Goal: Check status

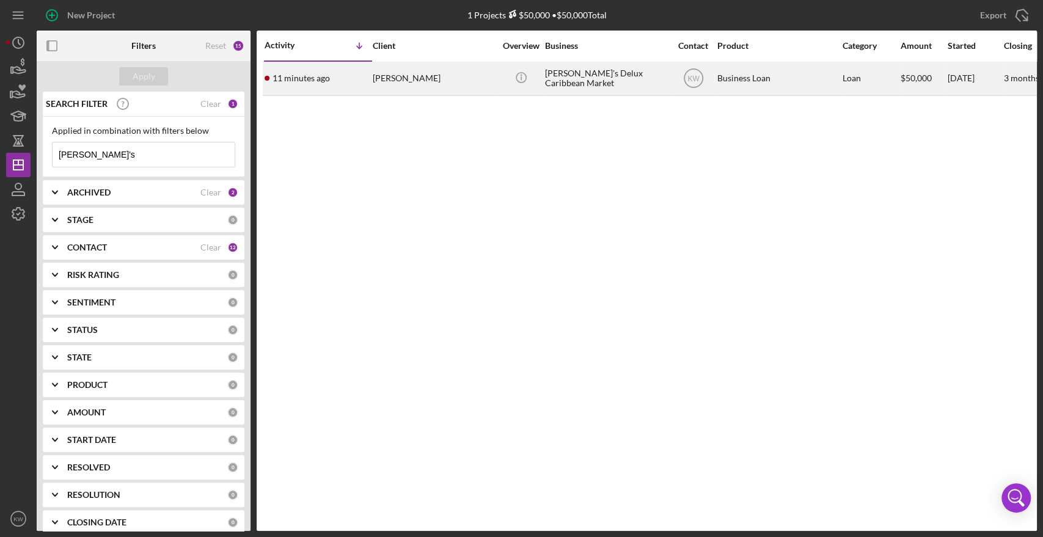
click at [420, 82] on div "[PERSON_NAME]" at bounding box center [434, 78] width 122 height 32
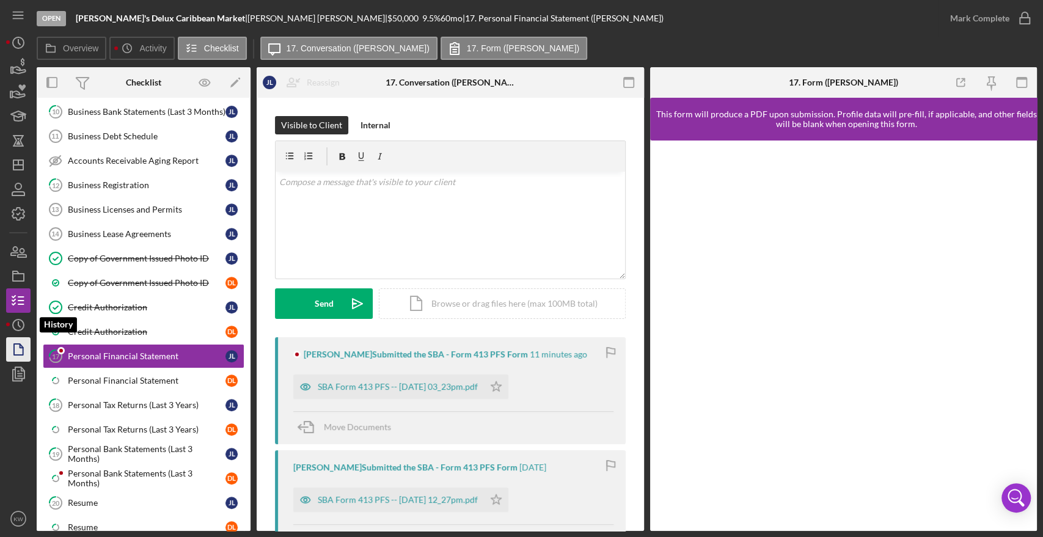
scroll to position [484, 0]
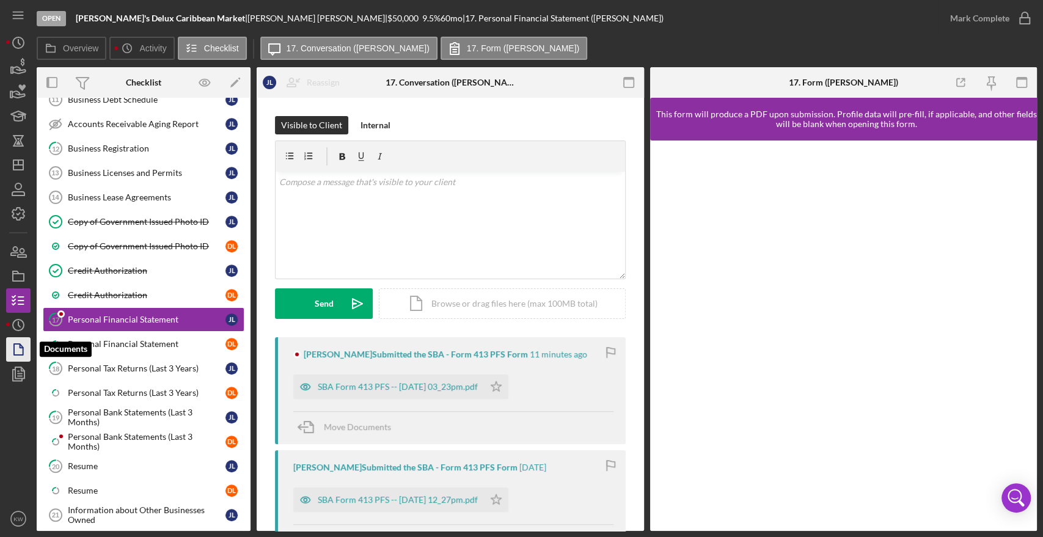
click at [14, 345] on polygon "button" at bounding box center [18, 349] width 9 height 11
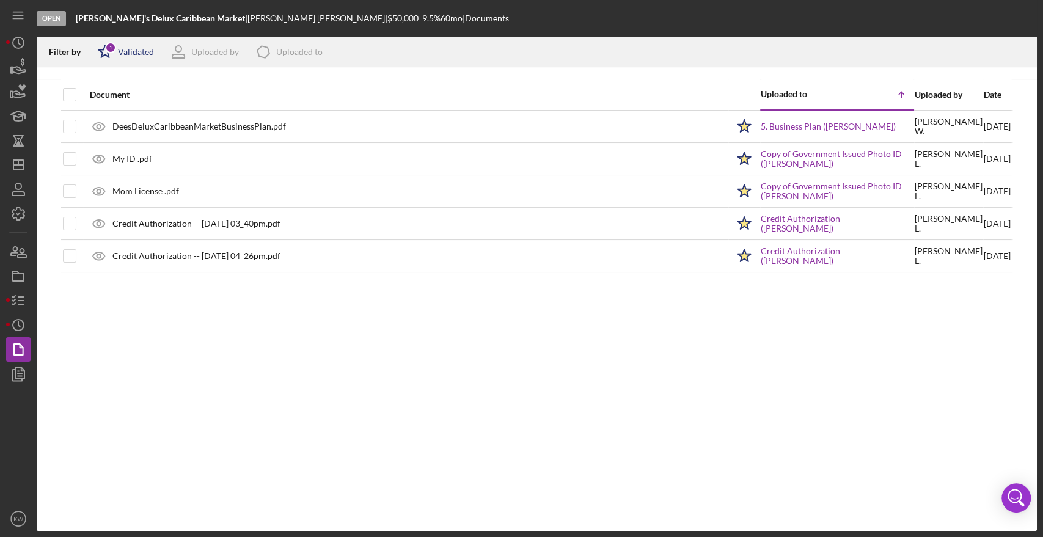
click at [134, 51] on div "Validated" at bounding box center [136, 52] width 36 height 10
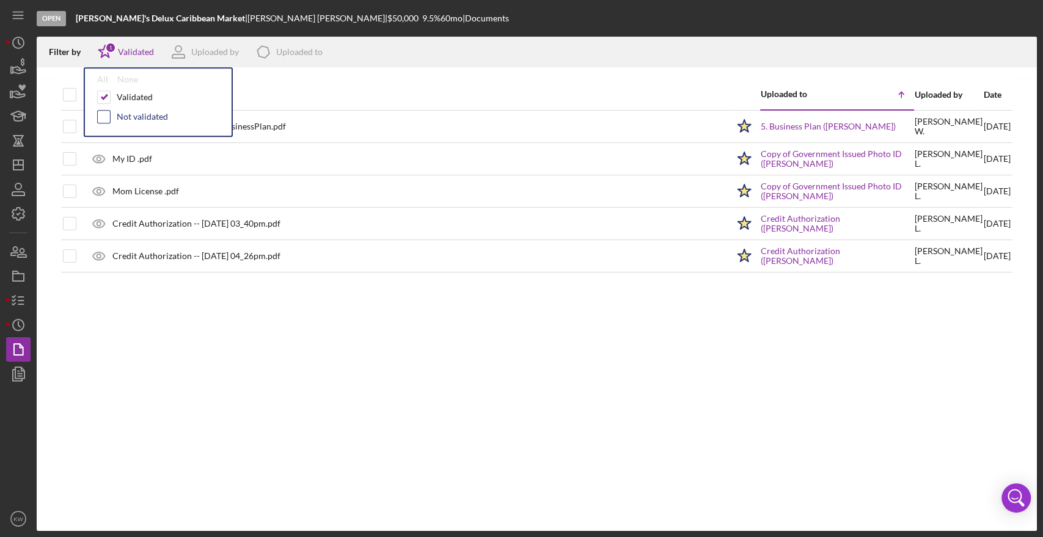
click at [103, 114] on input "checkbox" at bounding box center [104, 117] width 12 height 12
checkbox input "true"
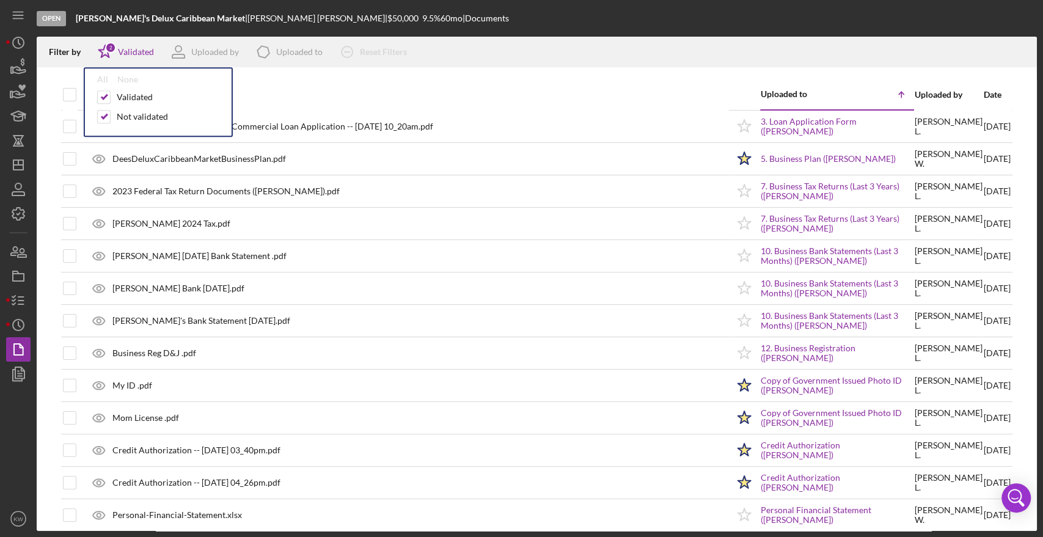
click at [782, 94] on div "Uploaded to" at bounding box center [799, 94] width 76 height 10
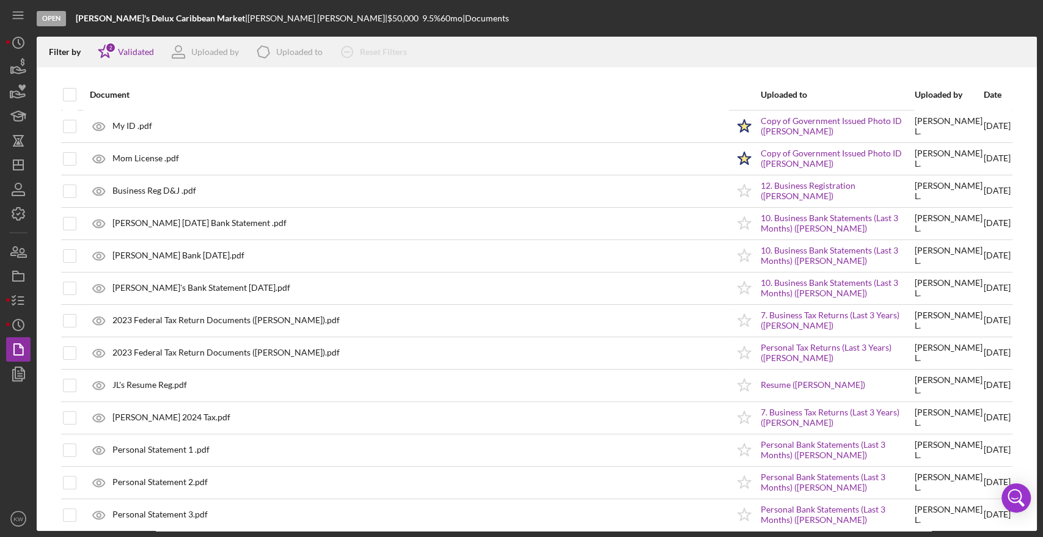
click at [984, 97] on div "Date" at bounding box center [997, 95] width 27 height 10
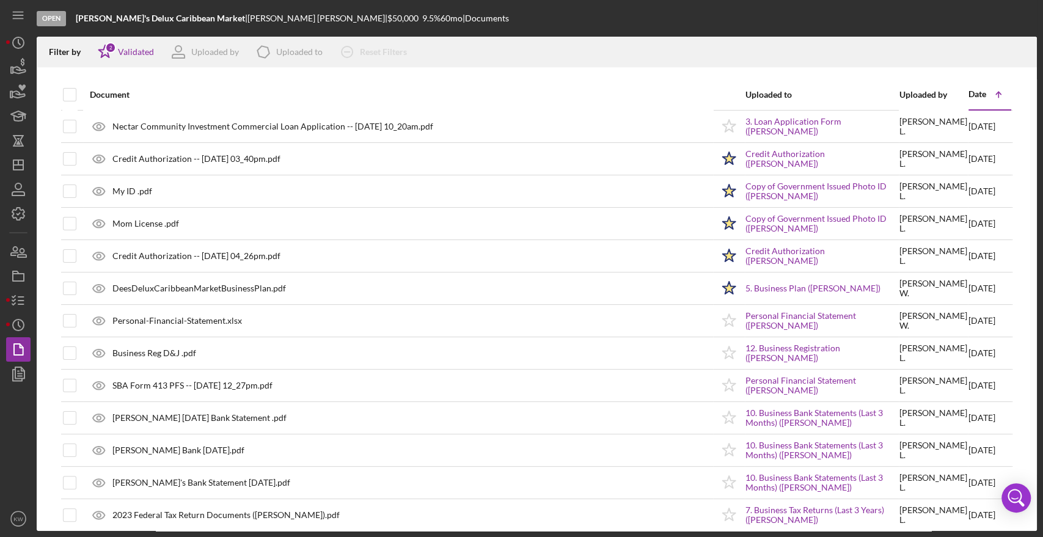
click at [969, 97] on div "Date" at bounding box center [977, 94] width 18 height 10
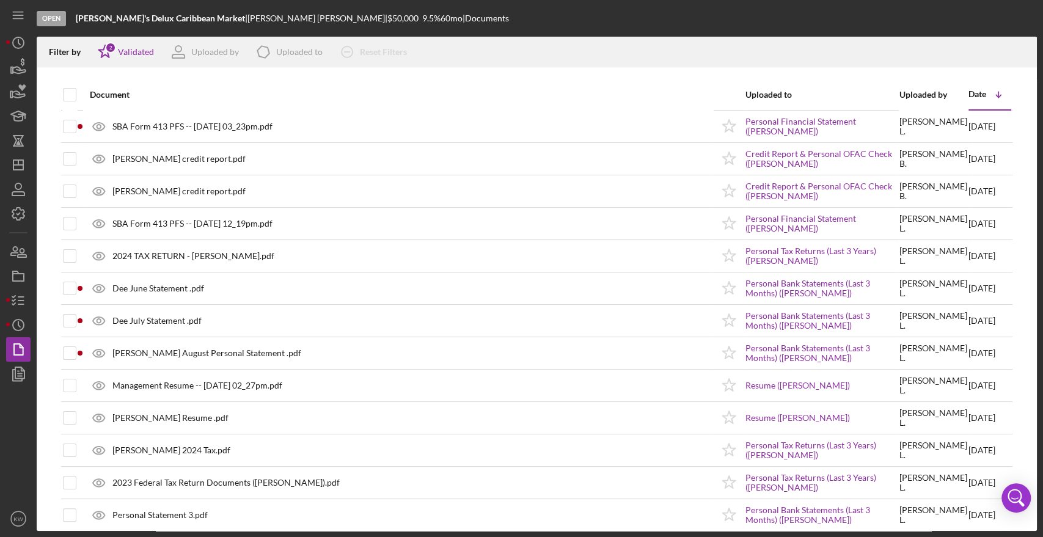
click at [969, 97] on div "Date" at bounding box center [977, 94] width 18 height 10
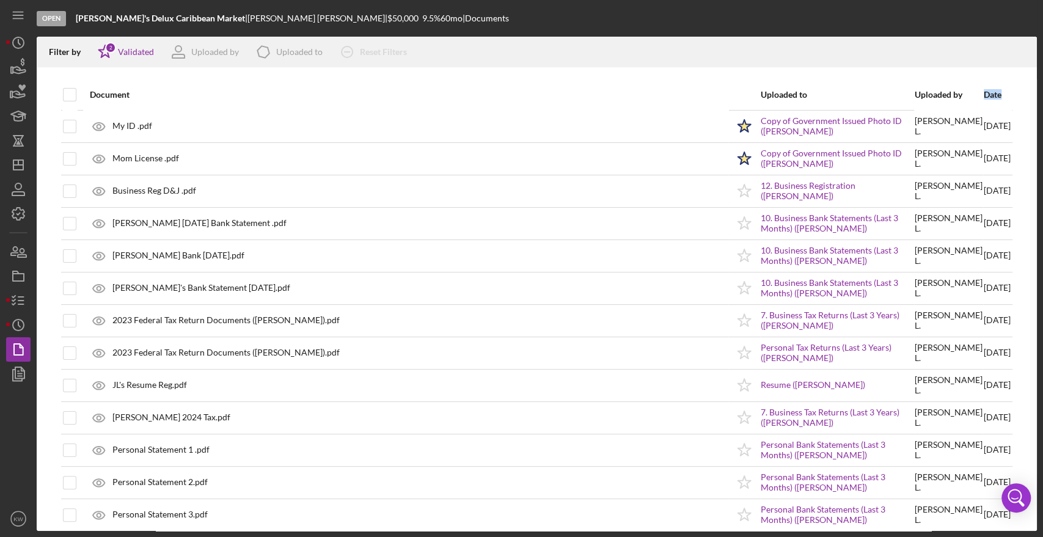
click at [984, 97] on div "Date" at bounding box center [997, 95] width 27 height 10
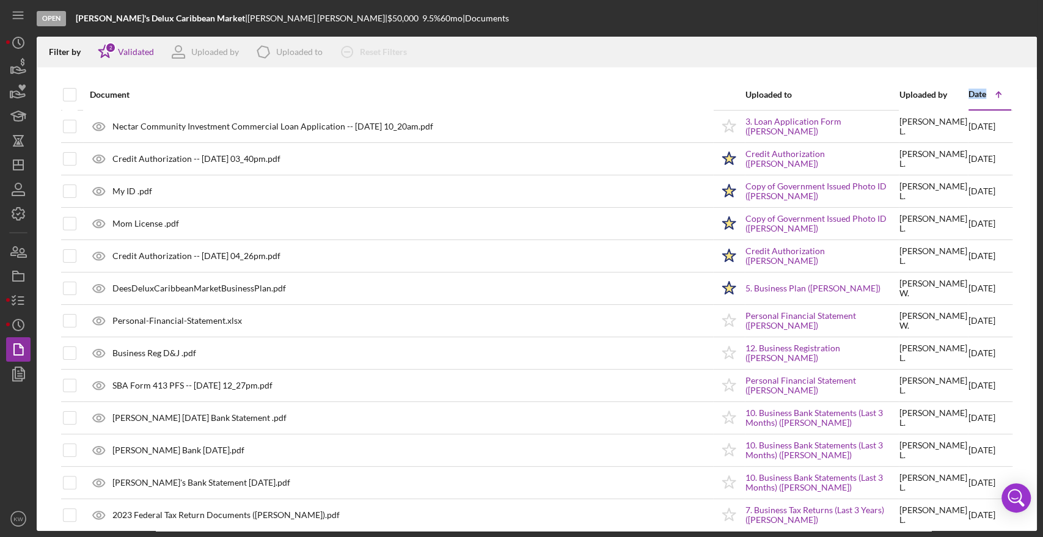
click at [969, 97] on div "Date" at bounding box center [977, 94] width 18 height 10
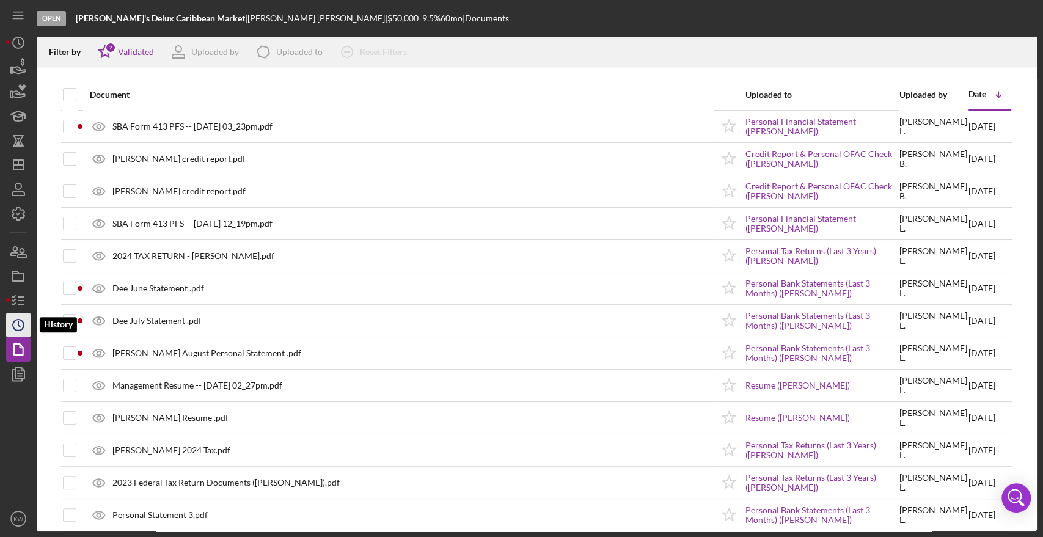
click at [15, 323] on icon "Icon/History" at bounding box center [18, 325] width 31 height 31
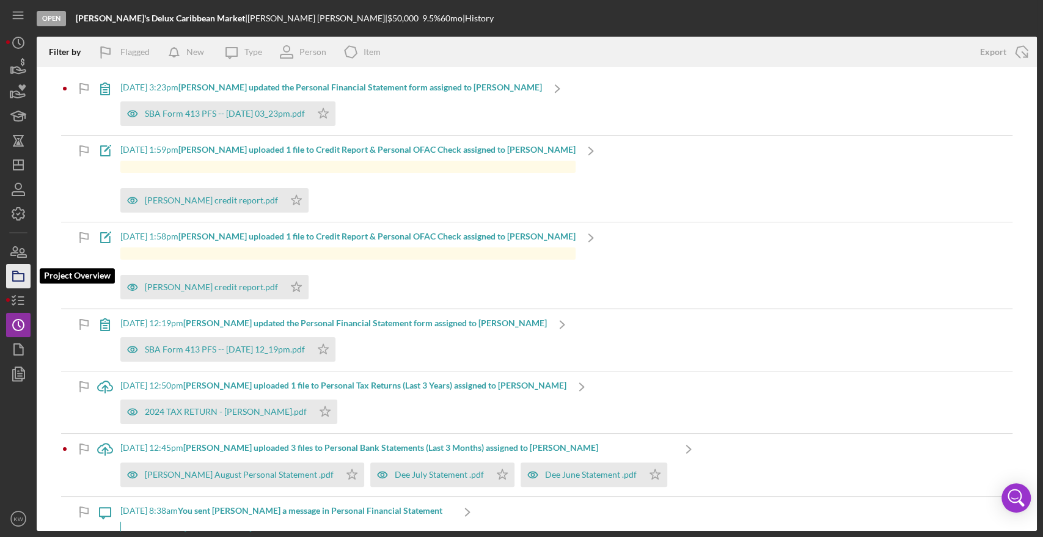
click at [15, 278] on icon "button" at bounding box center [18, 276] width 31 height 31
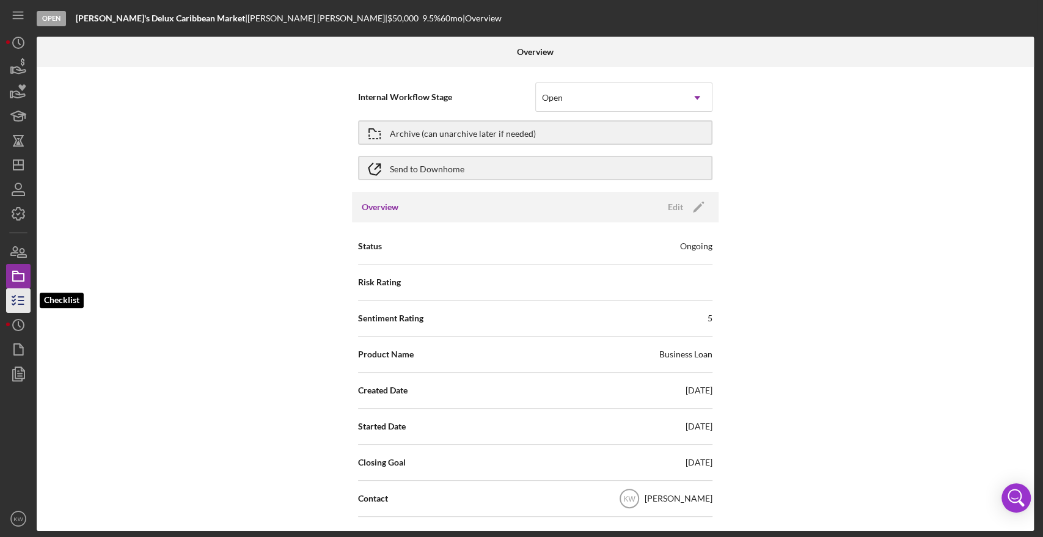
click at [15, 302] on icon "button" at bounding box center [18, 300] width 31 height 31
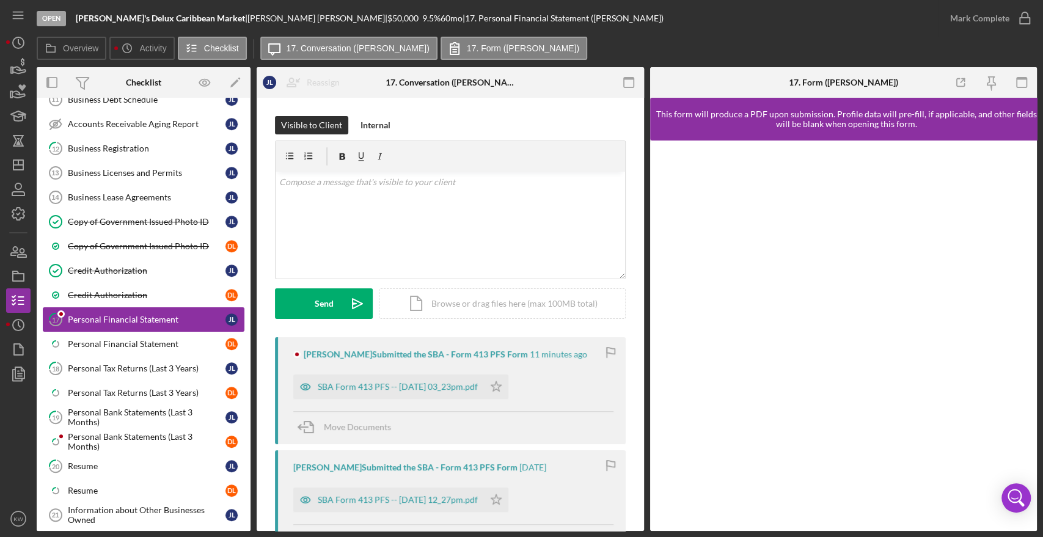
scroll to position [697, 0]
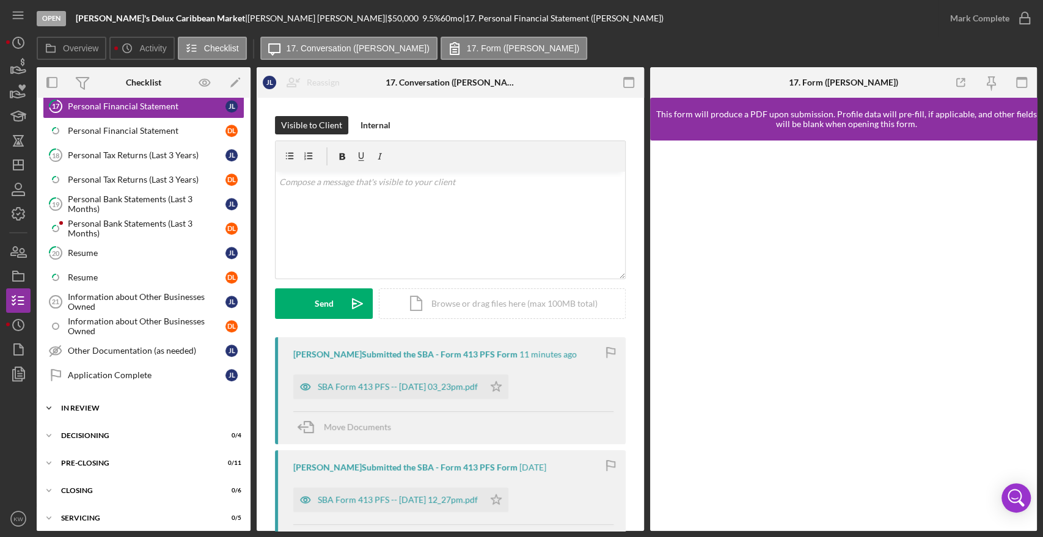
click at [101, 404] on div "In Review" at bounding box center [148, 407] width 174 height 7
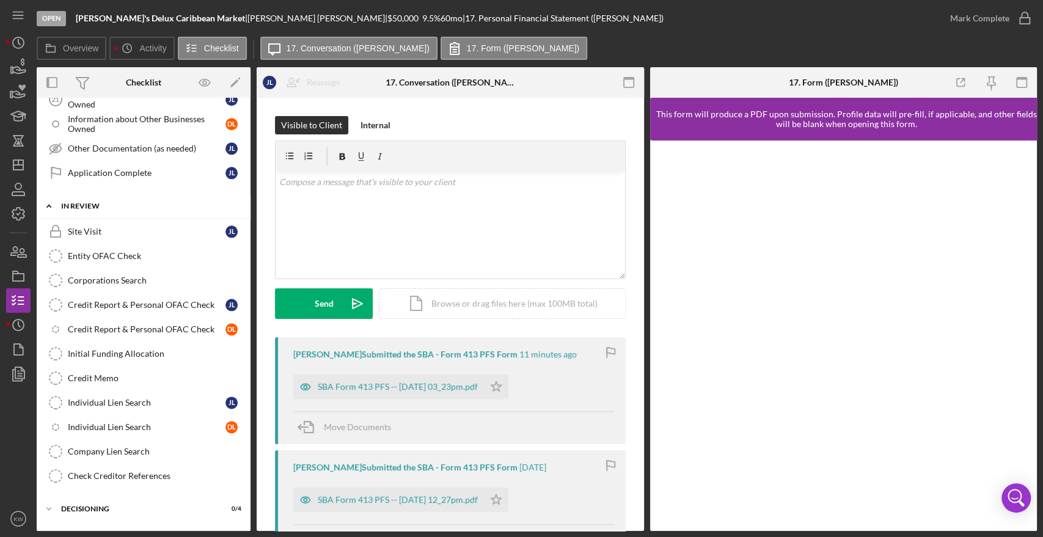
scroll to position [901, 0]
click at [146, 303] on link "Credit Report & Personal OFAC Check Credit Report & Personal OFAC Check [PERSON…" at bounding box center [144, 303] width 202 height 24
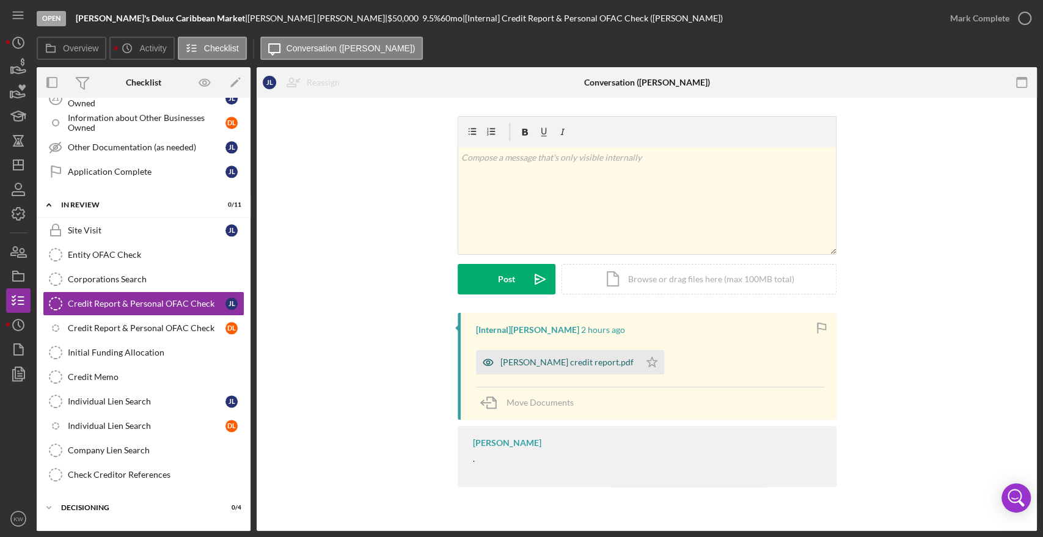
click at [541, 359] on div "[PERSON_NAME] credit report.pdf" at bounding box center [566, 362] width 133 height 10
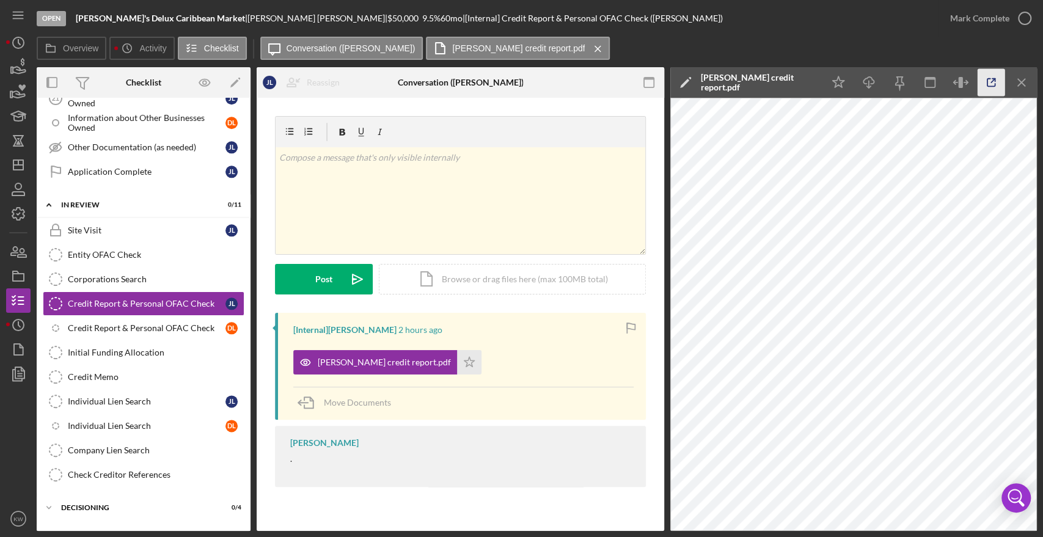
click at [994, 84] on icon "button" at bounding box center [991, 83] width 8 height 8
click at [164, 323] on div "Credit Report & Personal OFAC Check" at bounding box center [147, 328] width 158 height 10
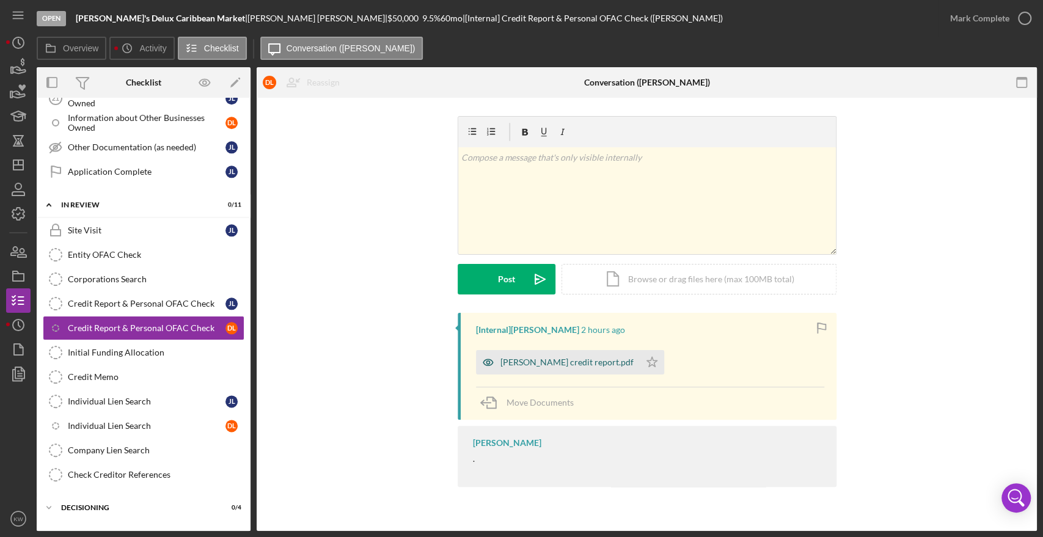
click at [535, 366] on div "[PERSON_NAME] credit report.pdf" at bounding box center [566, 362] width 133 height 10
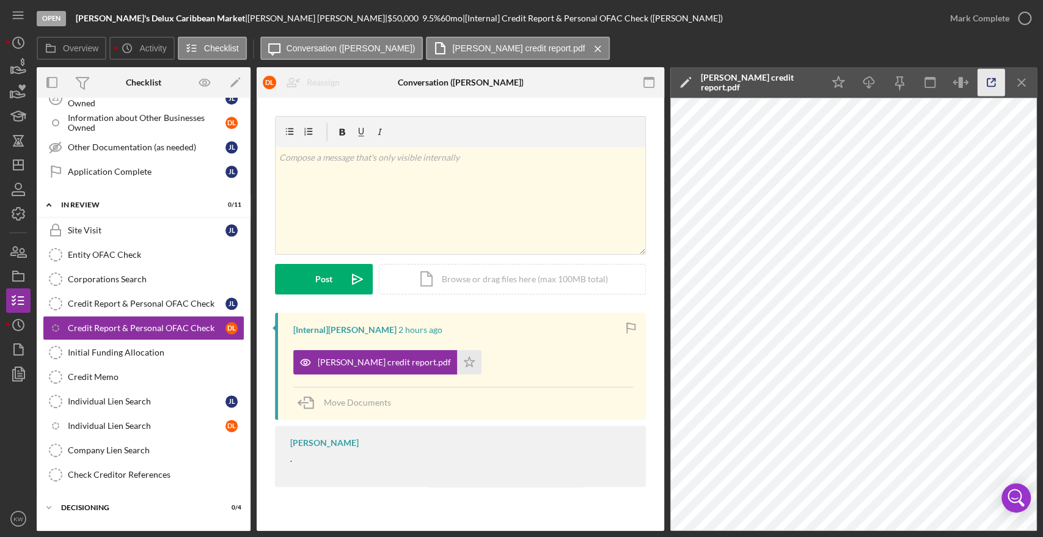
click at [984, 79] on icon "button" at bounding box center [991, 82] width 27 height 27
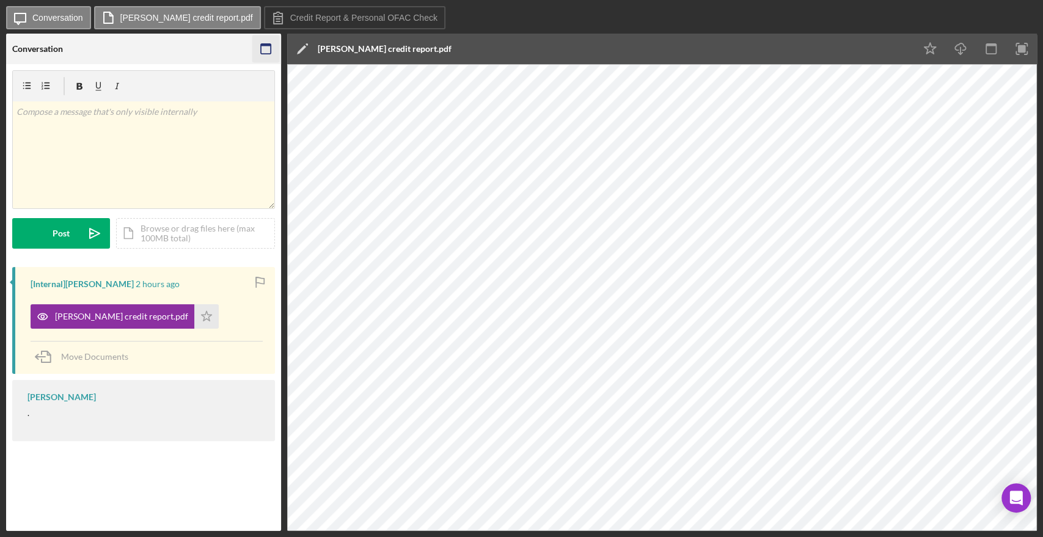
click at [265, 42] on icon "button" at bounding box center [265, 48] width 27 height 27
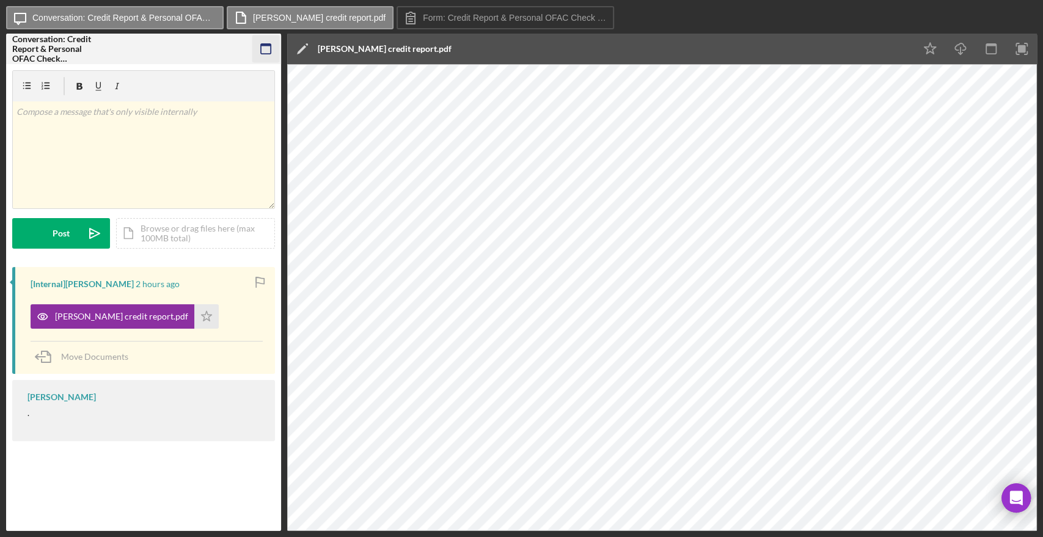
click at [268, 46] on icon "button" at bounding box center [265, 48] width 27 height 27
